Goal: Task Accomplishment & Management: Use online tool/utility

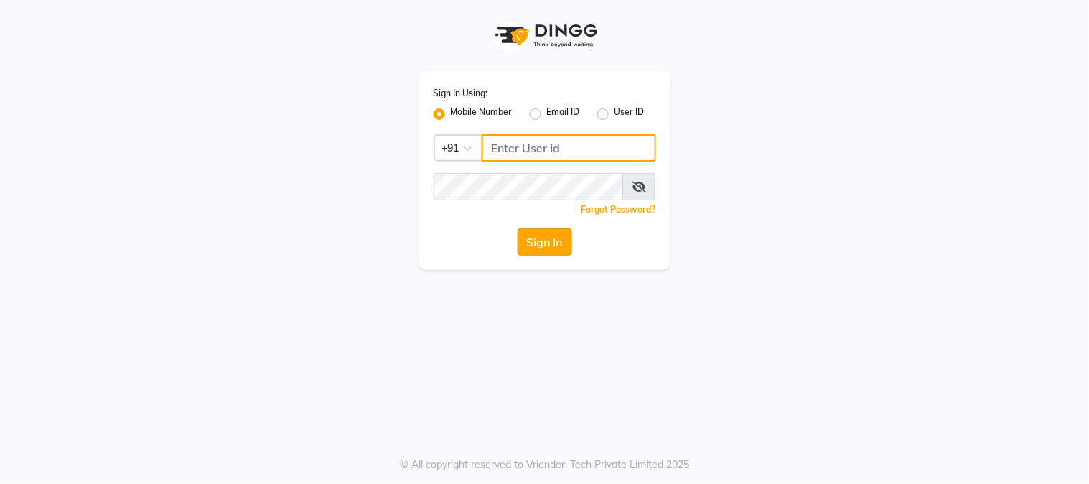
type input "9503033368"
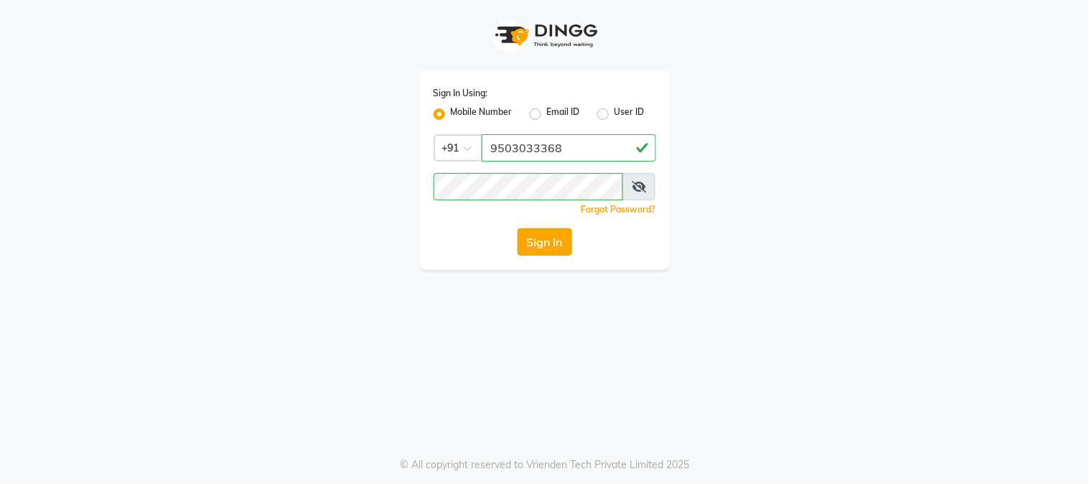
click at [525, 240] on button "Sign In" at bounding box center [544, 241] width 55 height 27
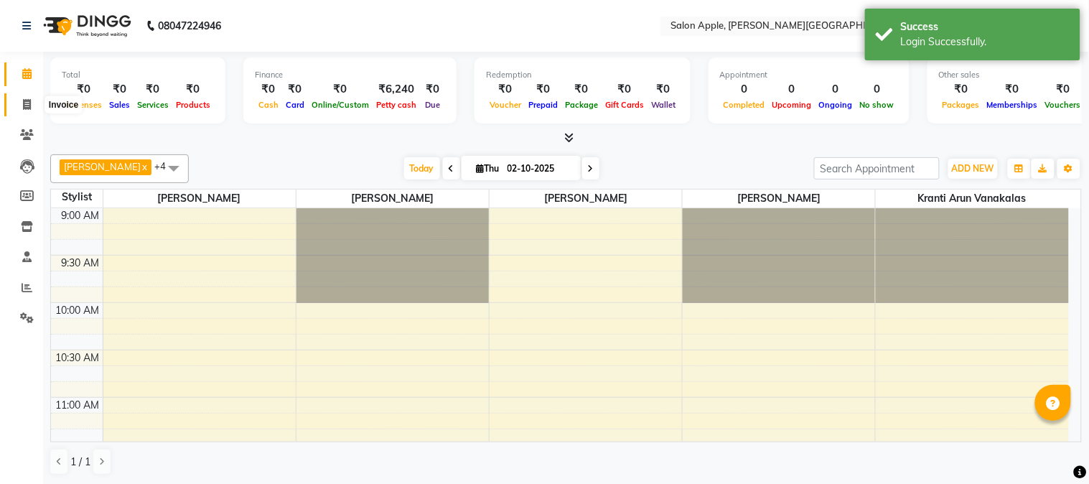
click at [26, 100] on icon at bounding box center [27, 104] width 8 height 11
select select "service"
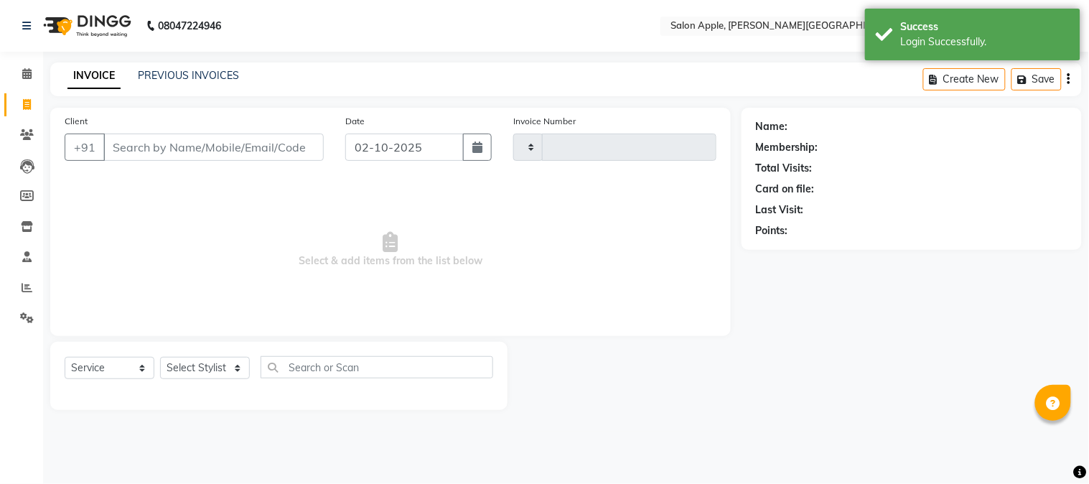
type input "2468"
select select "4128"
